Goal: Task Accomplishment & Management: Manage account settings

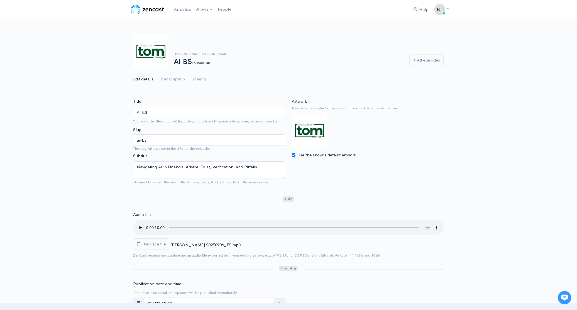
click at [343, 31] on div "[PERSON_NAME], [PERSON_NAME] AI BS Episode 240 All episodes Edit details Transc…" at bounding box center [288, 58] width 311 height 63
click at [148, 242] on span "Replace file" at bounding box center [155, 243] width 22 height 5
click at [0, 0] on input "Replace file" at bounding box center [0, 0] width 0 height 0
click at [439, 244] on circle "Cancel" at bounding box center [438, 245] width 4 height 4
click at [159, 244] on span "Replace file" at bounding box center [155, 243] width 22 height 5
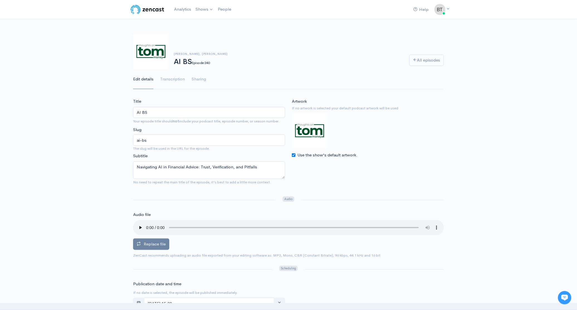
click at [0, 0] on input "Replace file" at bounding box center [0, 0] width 0 height 0
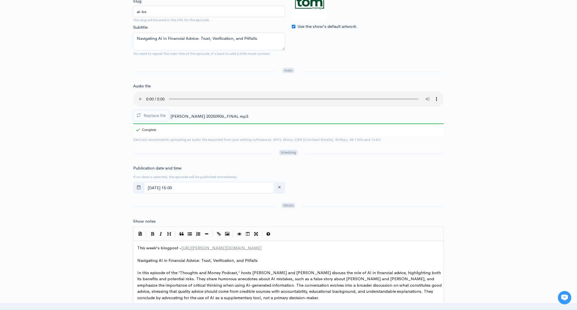
scroll to position [132, 0]
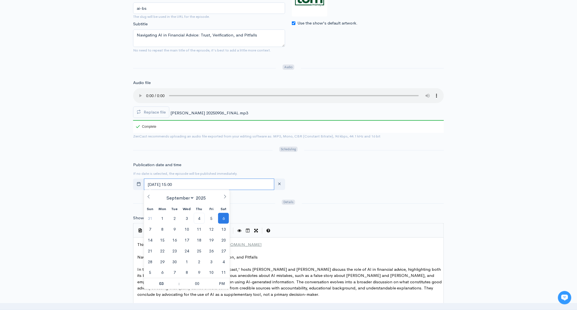
click at [204, 185] on input "[DATE] 15:00" at bounding box center [209, 184] width 130 height 11
click at [210, 219] on span "5" at bounding box center [211, 218] width 11 height 11
click at [222, 282] on span "PM" at bounding box center [221, 283] width 15 height 11
type input "[DATE] 03:00"
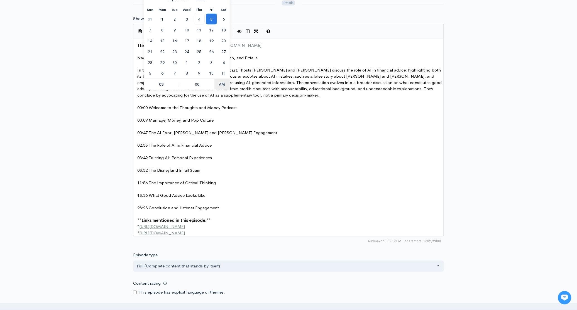
scroll to position [500, 0]
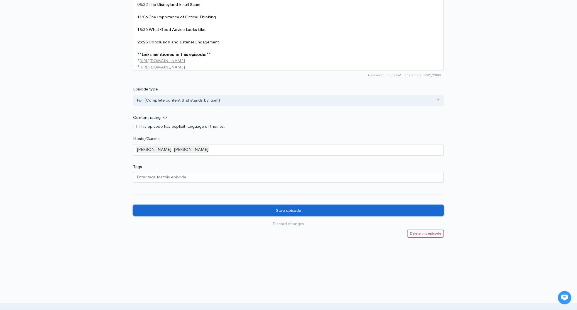
click at [296, 210] on input "Save episode" at bounding box center [288, 210] width 311 height 11
